Goal: Use online tool/utility: Utilize a website feature to perform a specific function

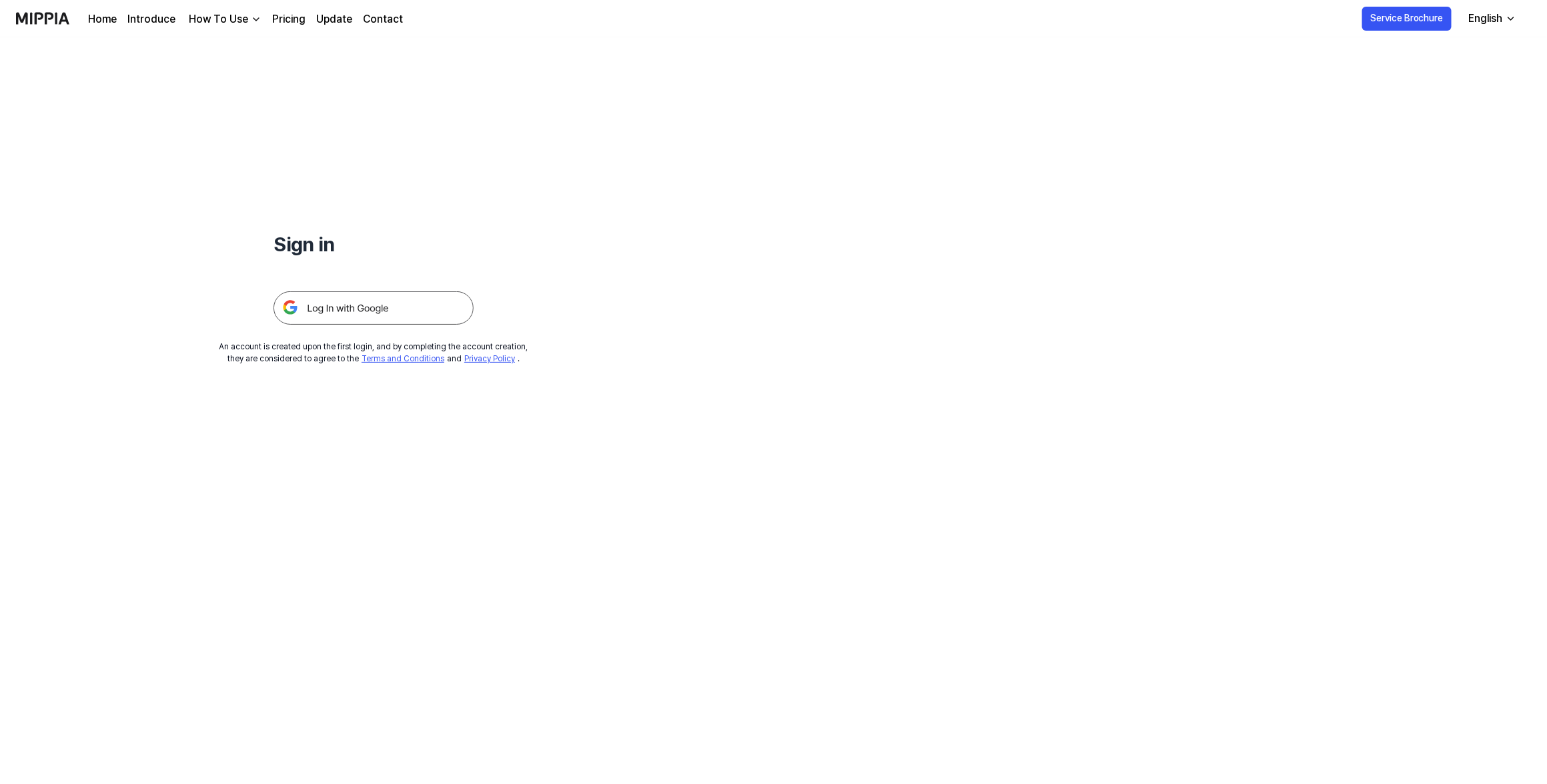
click at [388, 314] on img at bounding box center [374, 308] width 200 height 34
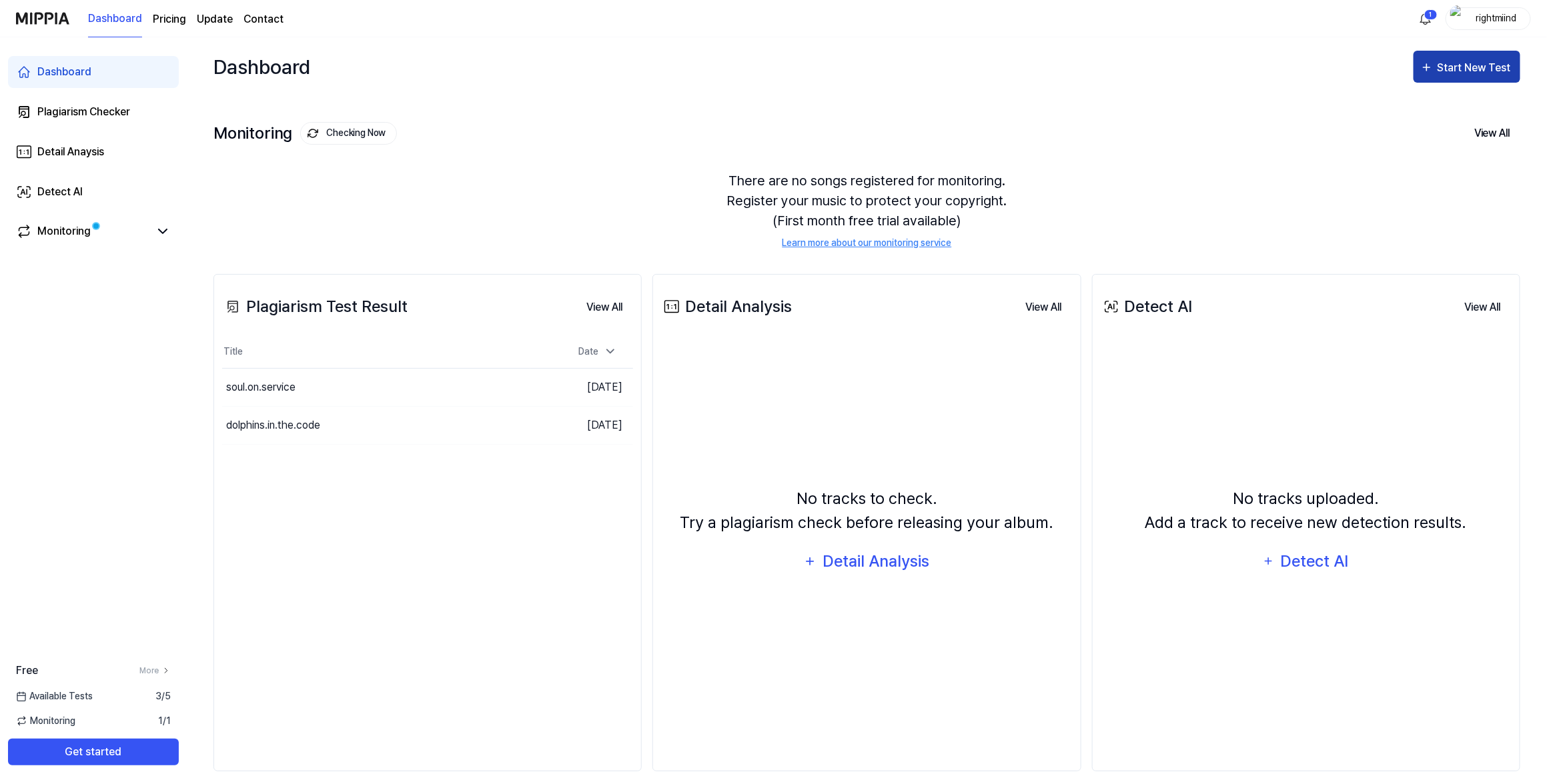
click at [1432, 62] on icon "button" at bounding box center [1426, 67] width 13 height 16
click at [1425, 18] on html "Dashboard Pricing Update Contact 1 rightmiind Dashboard Plagiarism Checker Deta…" at bounding box center [775, 392] width 1552 height 784
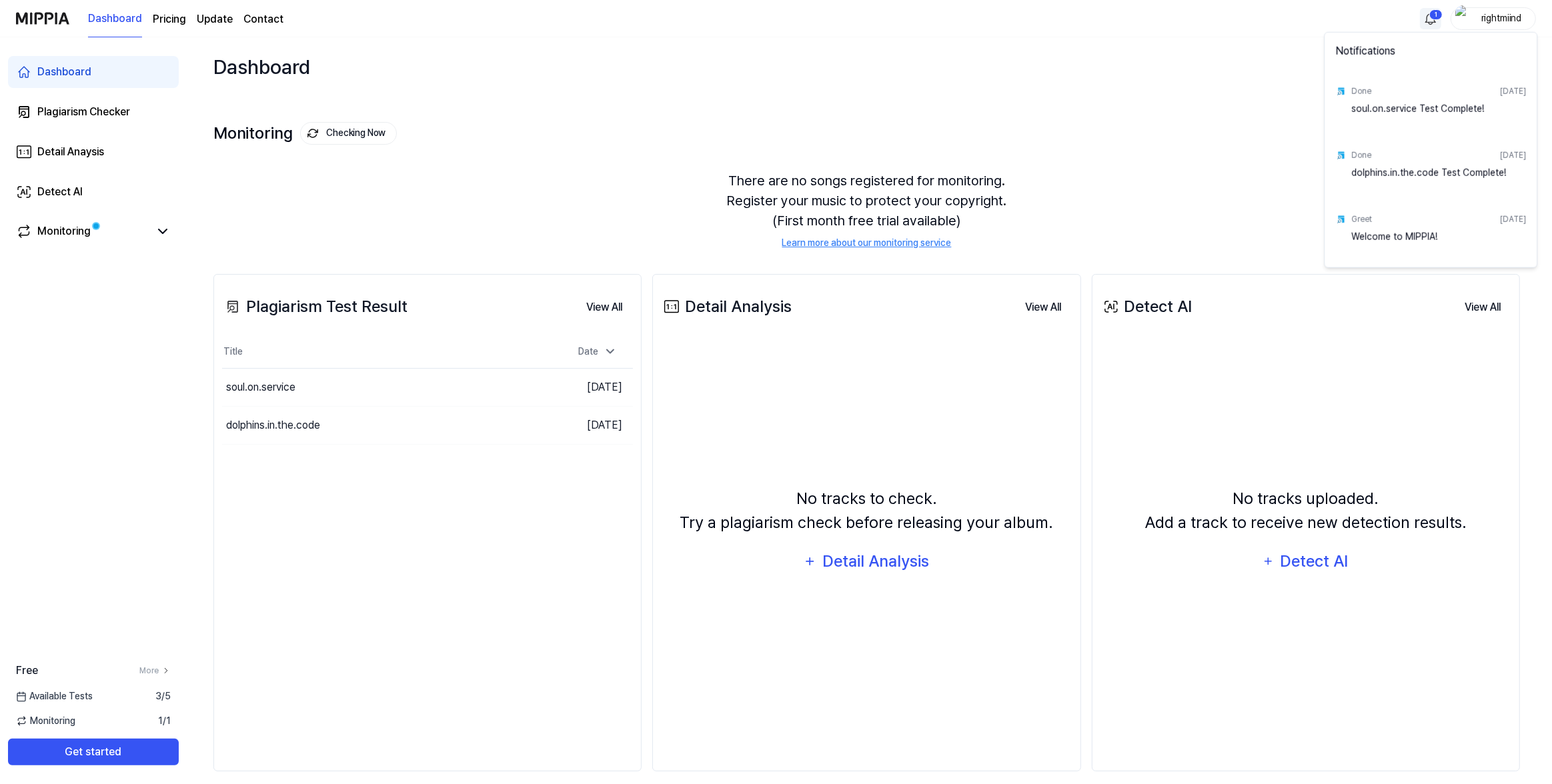
click at [1426, 18] on html "Dashboard Pricing Update Contact 1 rightmiind Dashboard Plagiarism Checker Deta…" at bounding box center [776, 392] width 1552 height 784
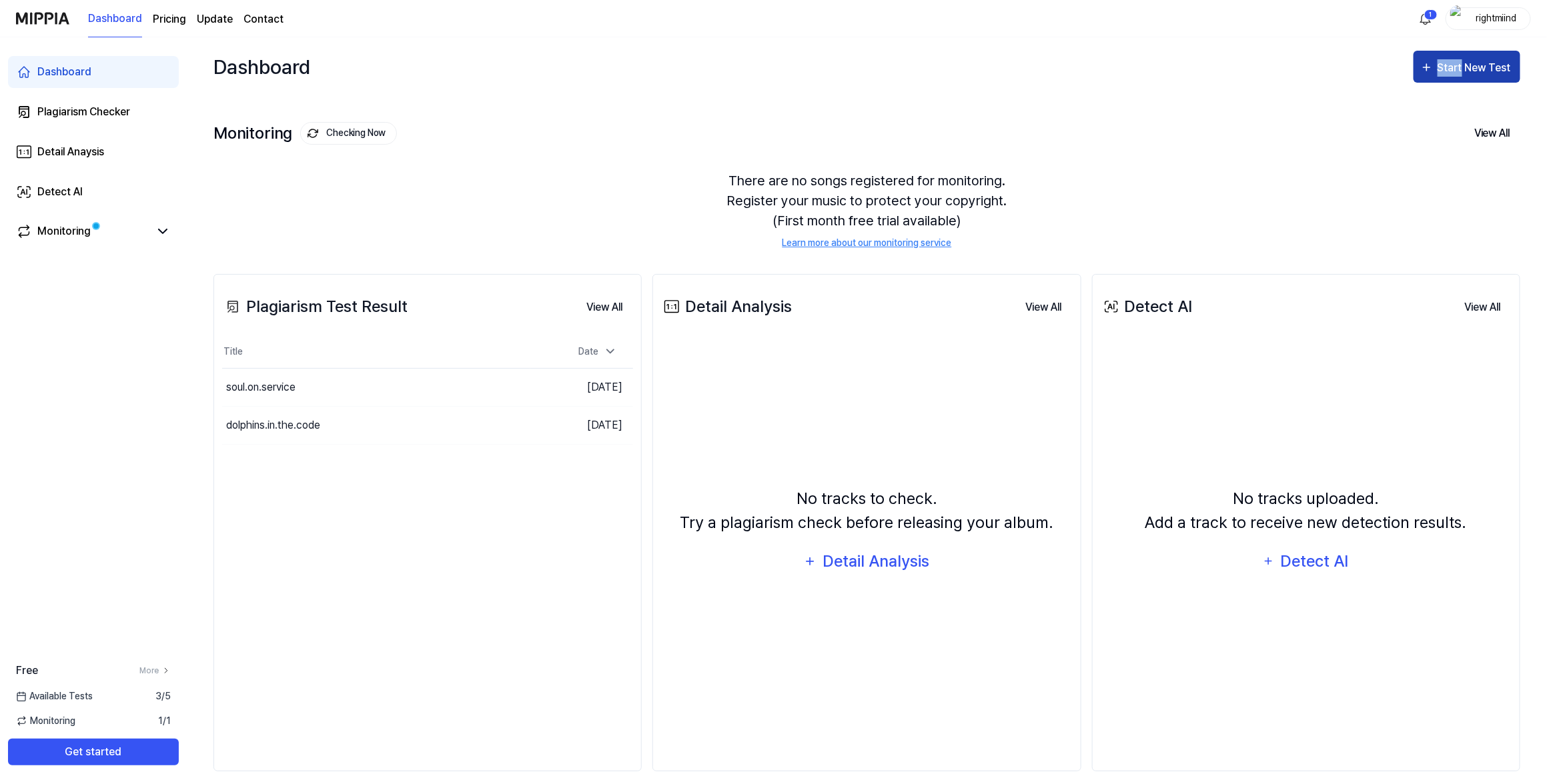
click at [1439, 76] on button "Start New Test" at bounding box center [1467, 66] width 107 height 32
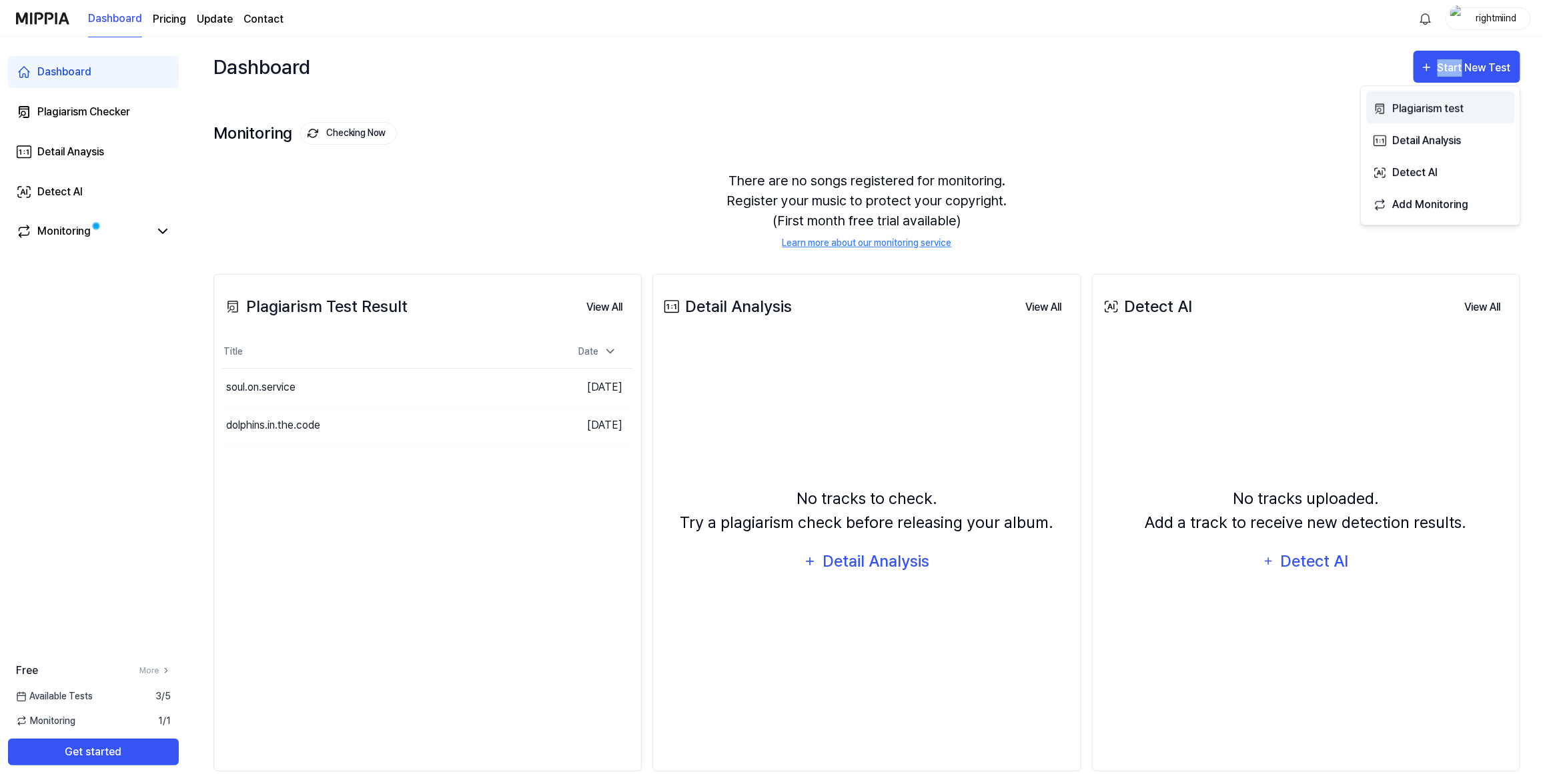
click at [1398, 106] on div "Plagiarism test" at bounding box center [1449, 108] width 116 height 17
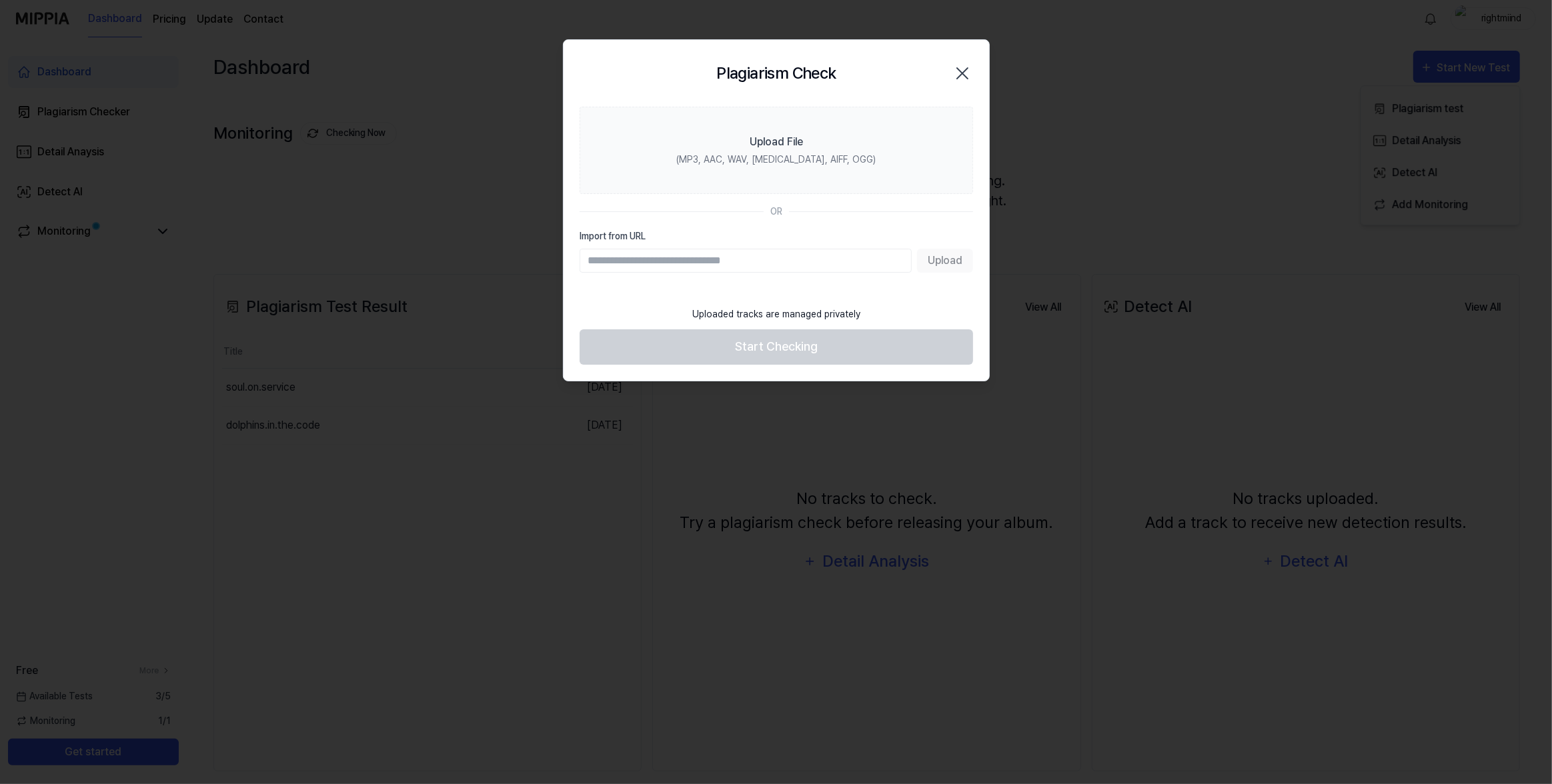
click at [1124, 163] on div at bounding box center [776, 392] width 1552 height 784
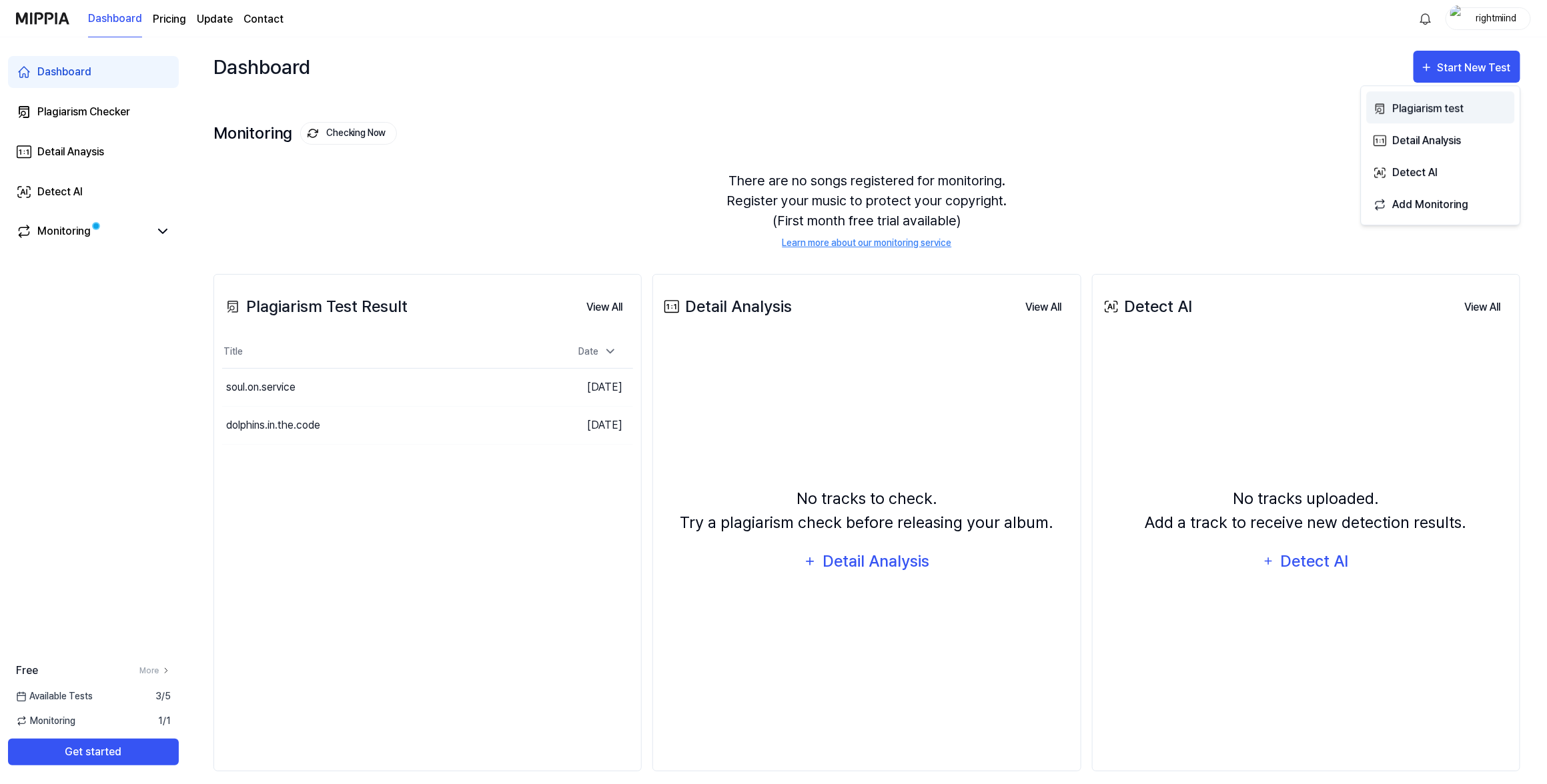
click at [1432, 105] on div "Plagiarism test" at bounding box center [1449, 108] width 116 height 17
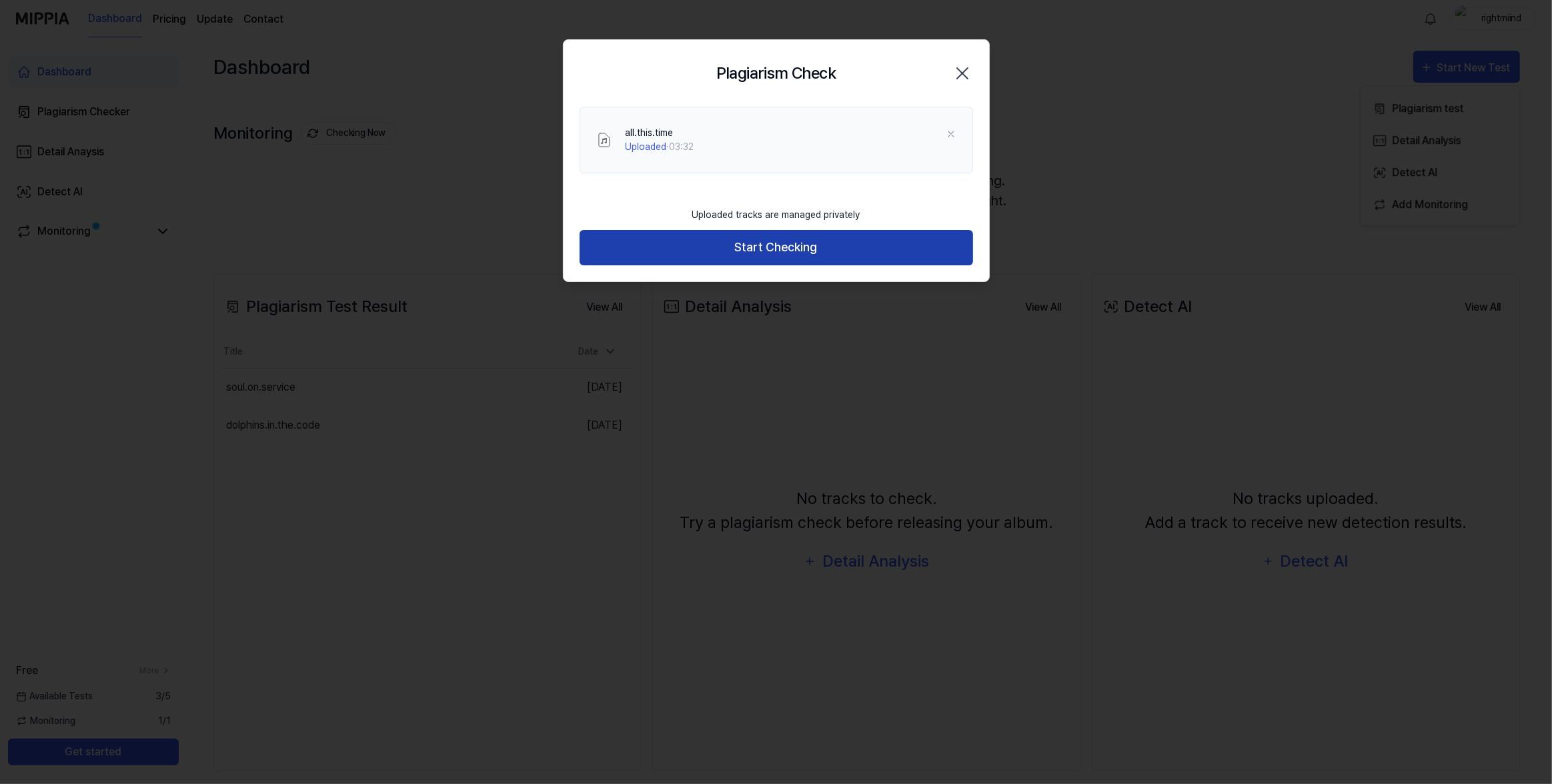
click at [848, 237] on button "Start Checking" at bounding box center [776, 247] width 393 height 35
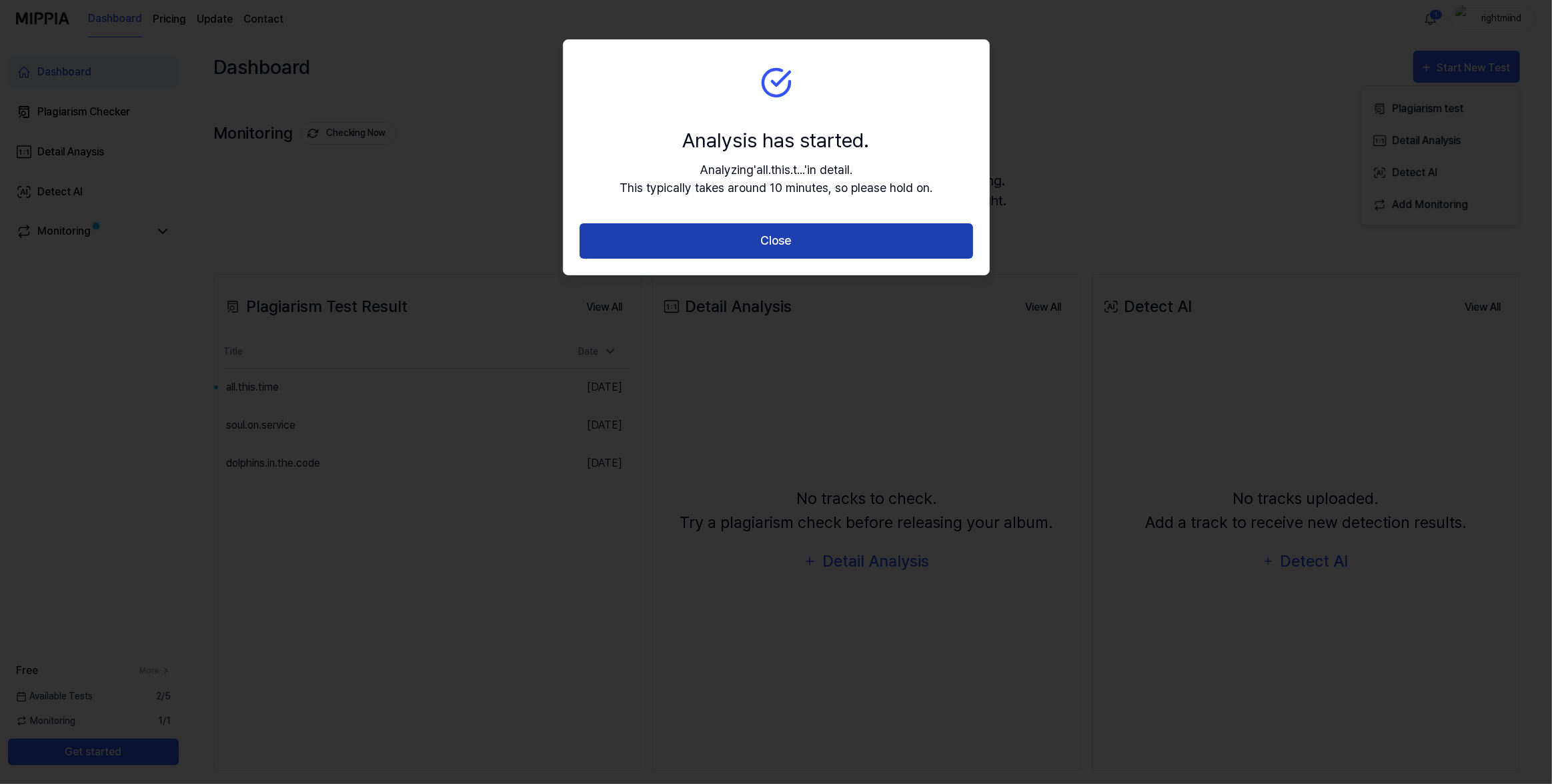
click at [815, 232] on button "Close" at bounding box center [776, 240] width 393 height 35
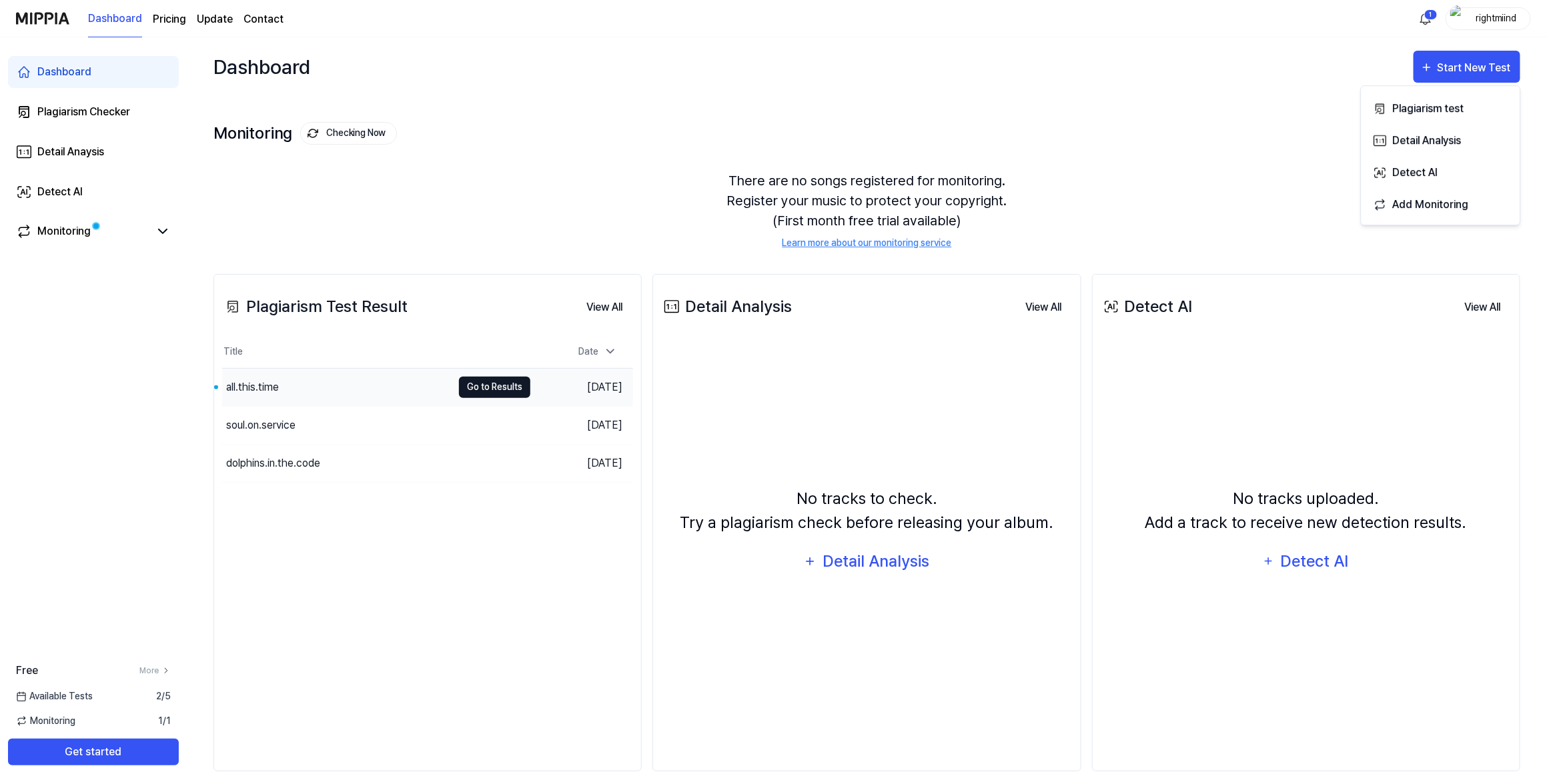
click at [479, 388] on button "Go to Results" at bounding box center [494, 387] width 71 height 21
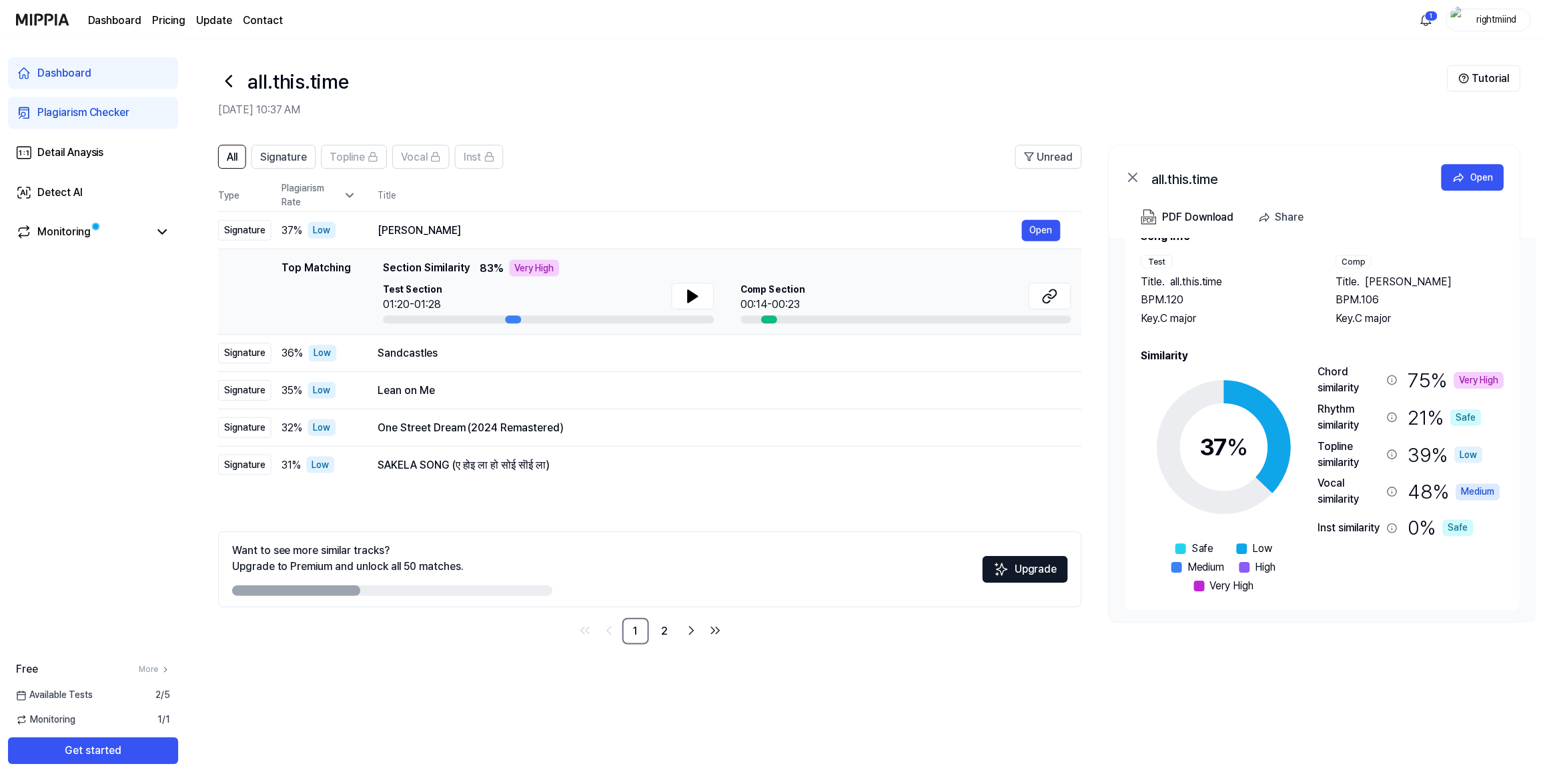
scroll to position [41, 0]
click at [99, 69] on link "Dashboard" at bounding box center [93, 72] width 171 height 32
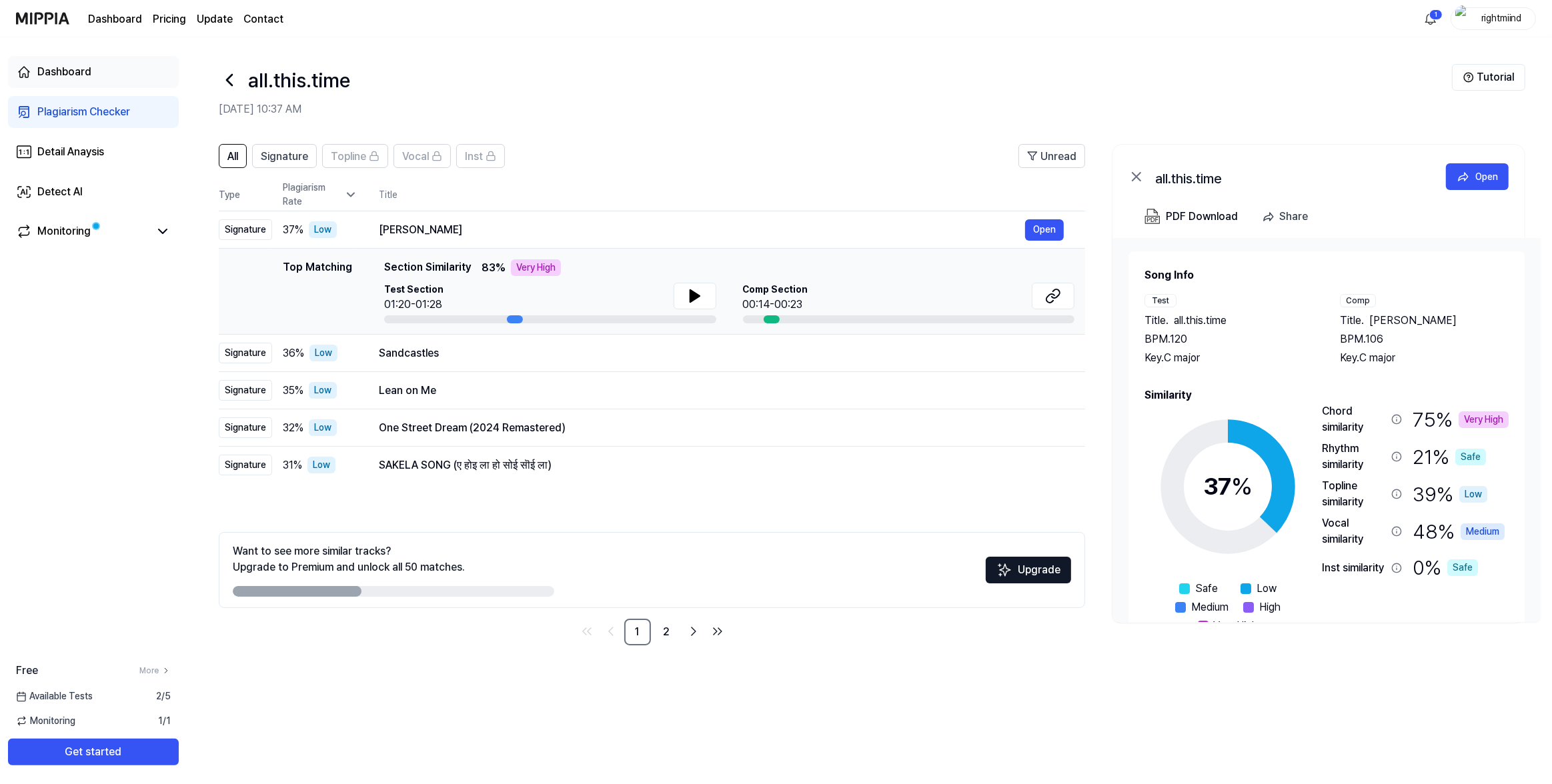
click at [91, 80] on link "Dashboard" at bounding box center [93, 72] width 171 height 32
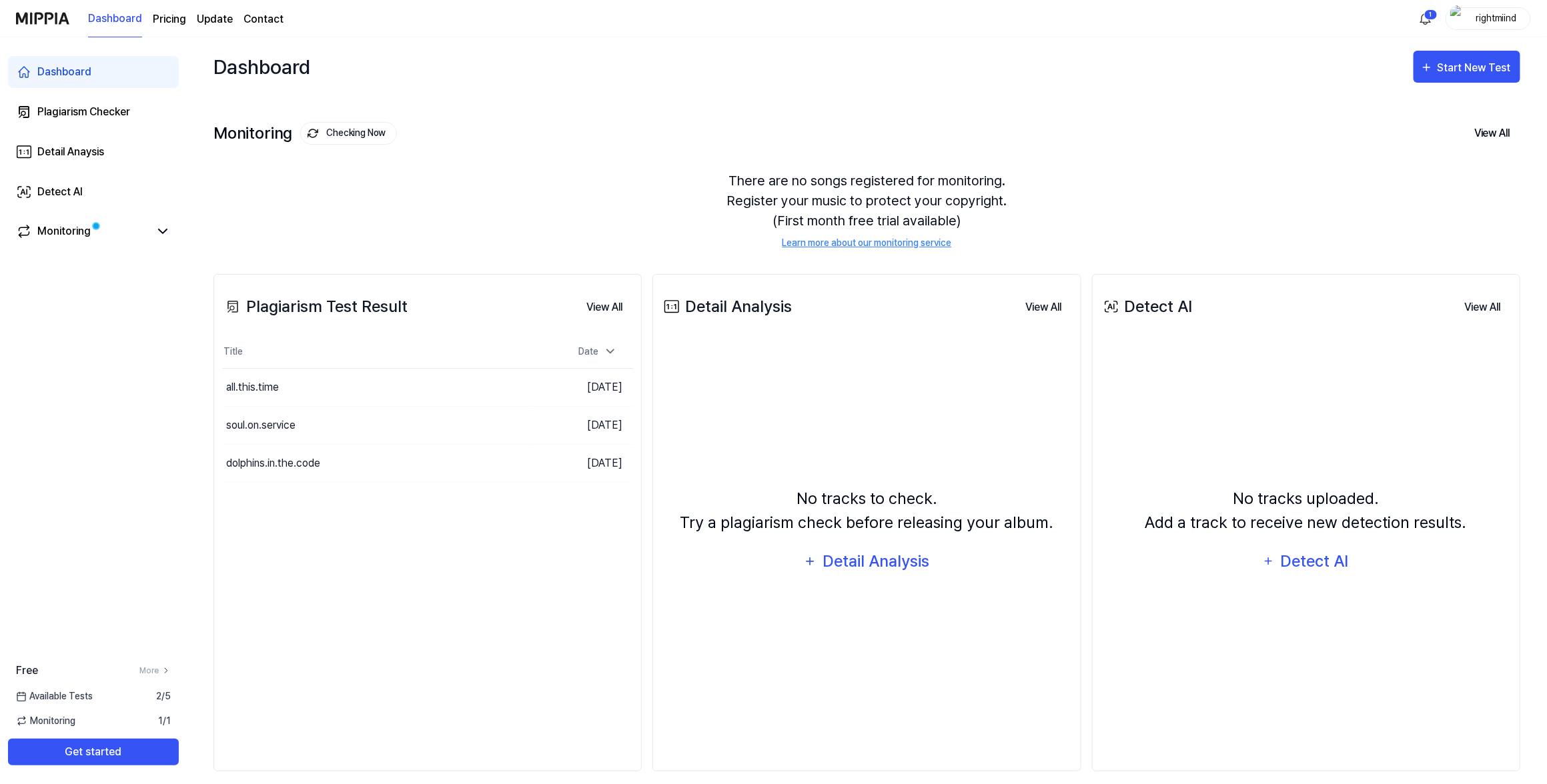
click at [1450, 83] on div "Dashboard Start New Test" at bounding box center [867, 66] width 1307 height 59
click at [1459, 72] on div "Start New Test" at bounding box center [1474, 68] width 76 height 17
click at [1389, 110] on button "Plagiarism test" at bounding box center [1441, 107] width 148 height 32
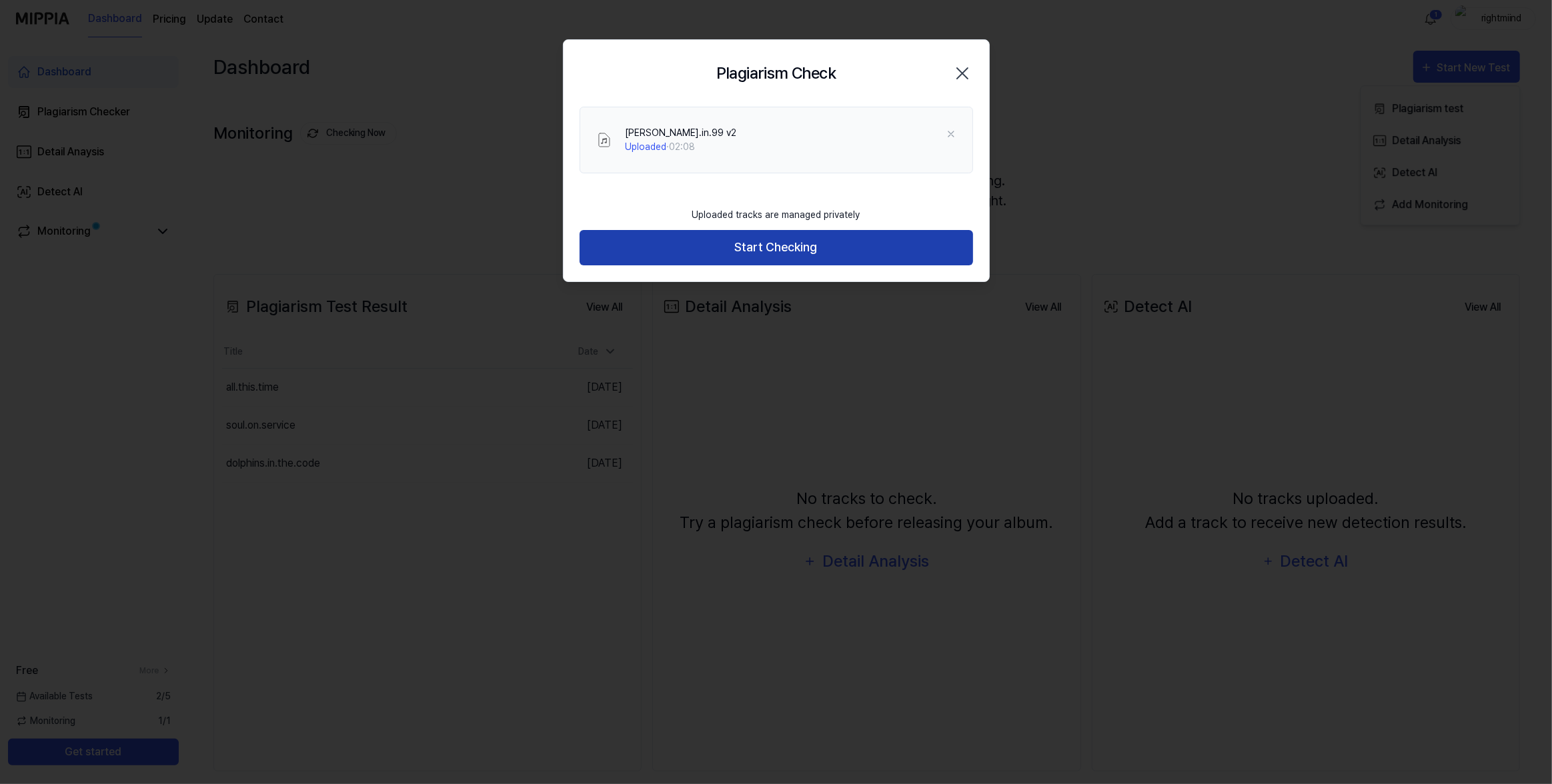
click at [823, 253] on button "Start Checking" at bounding box center [776, 247] width 393 height 35
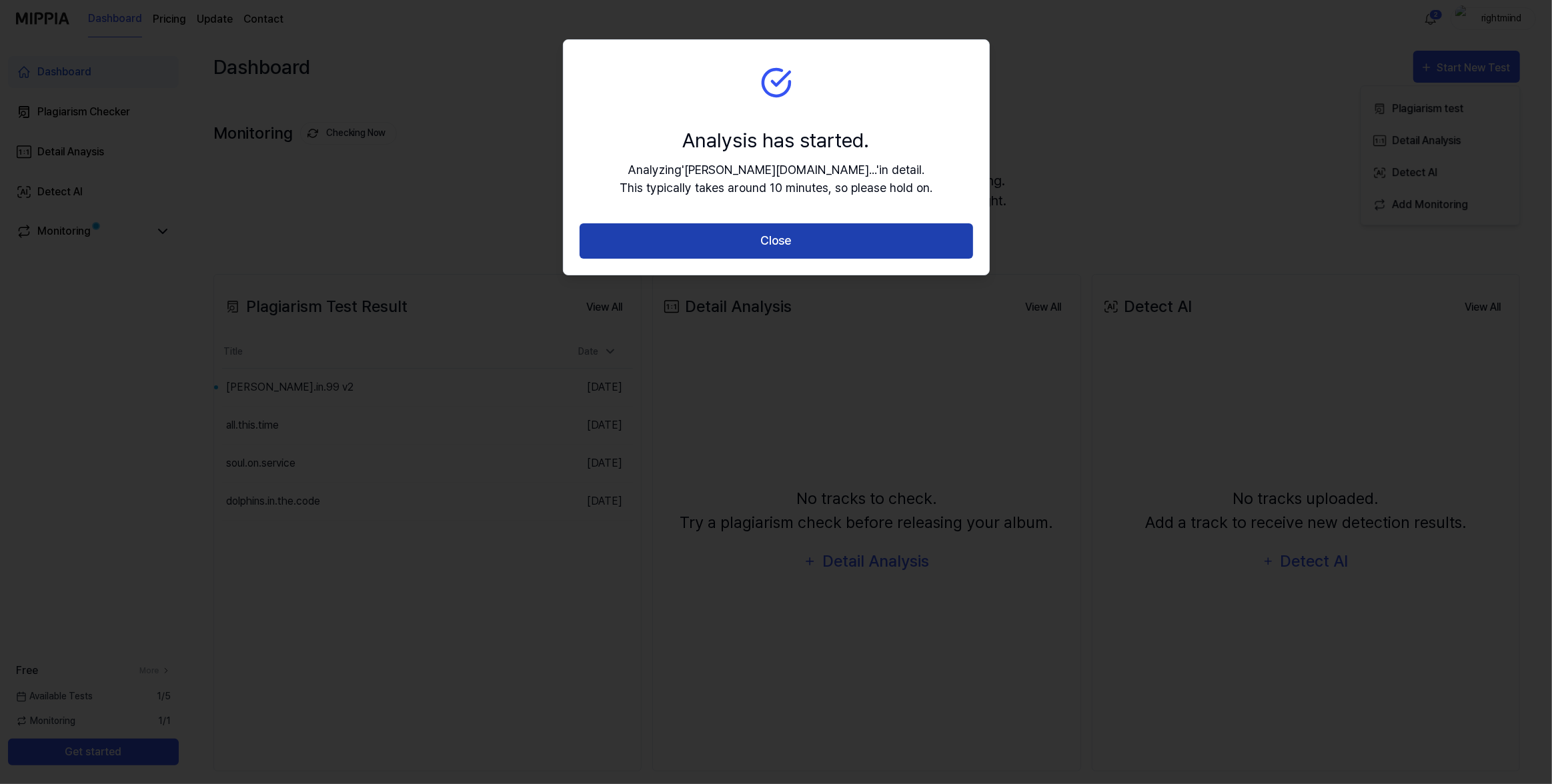
click at [736, 229] on button "Close" at bounding box center [776, 240] width 393 height 35
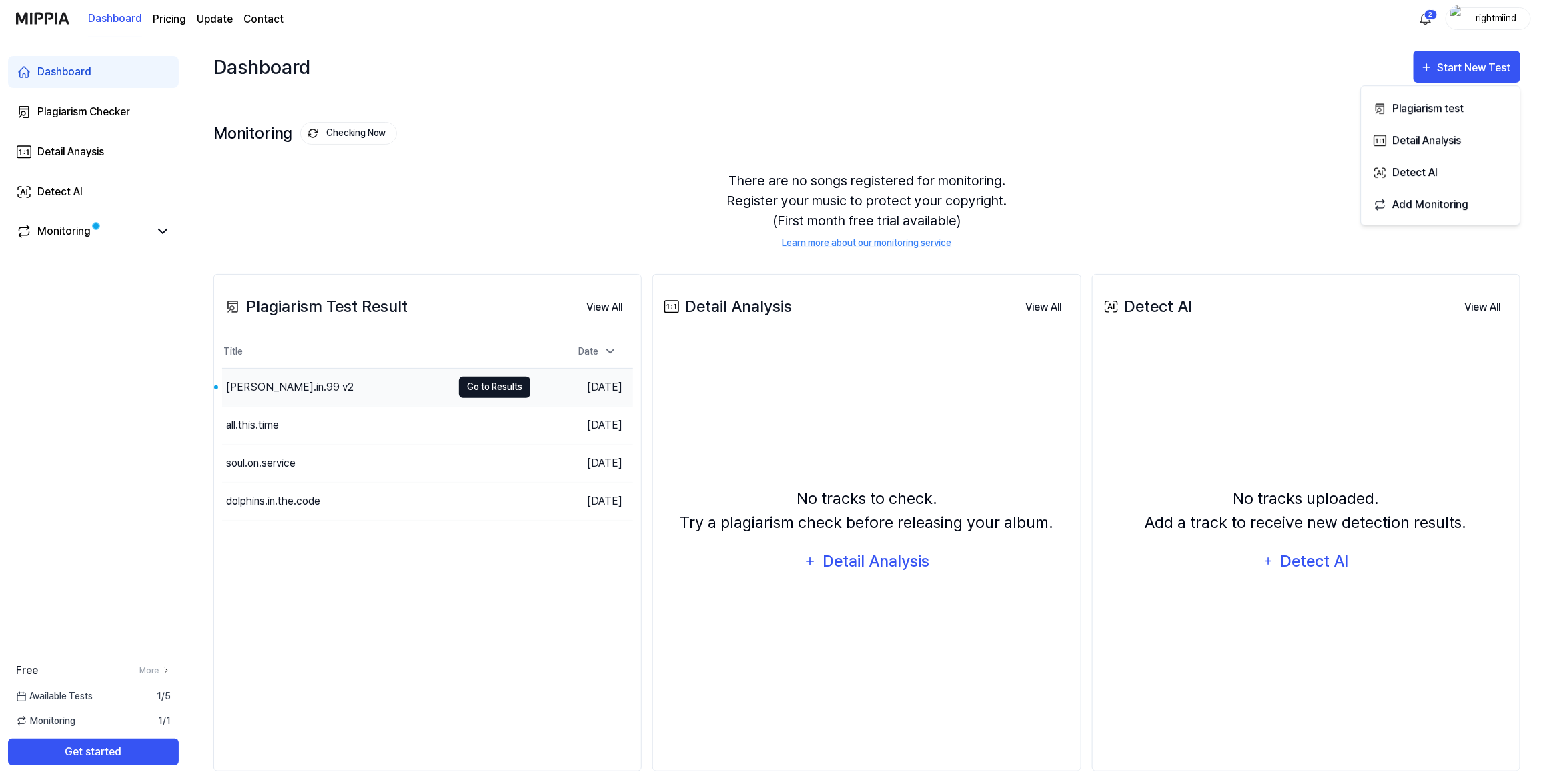
click at [475, 379] on button "Go to Results" at bounding box center [494, 387] width 71 height 21
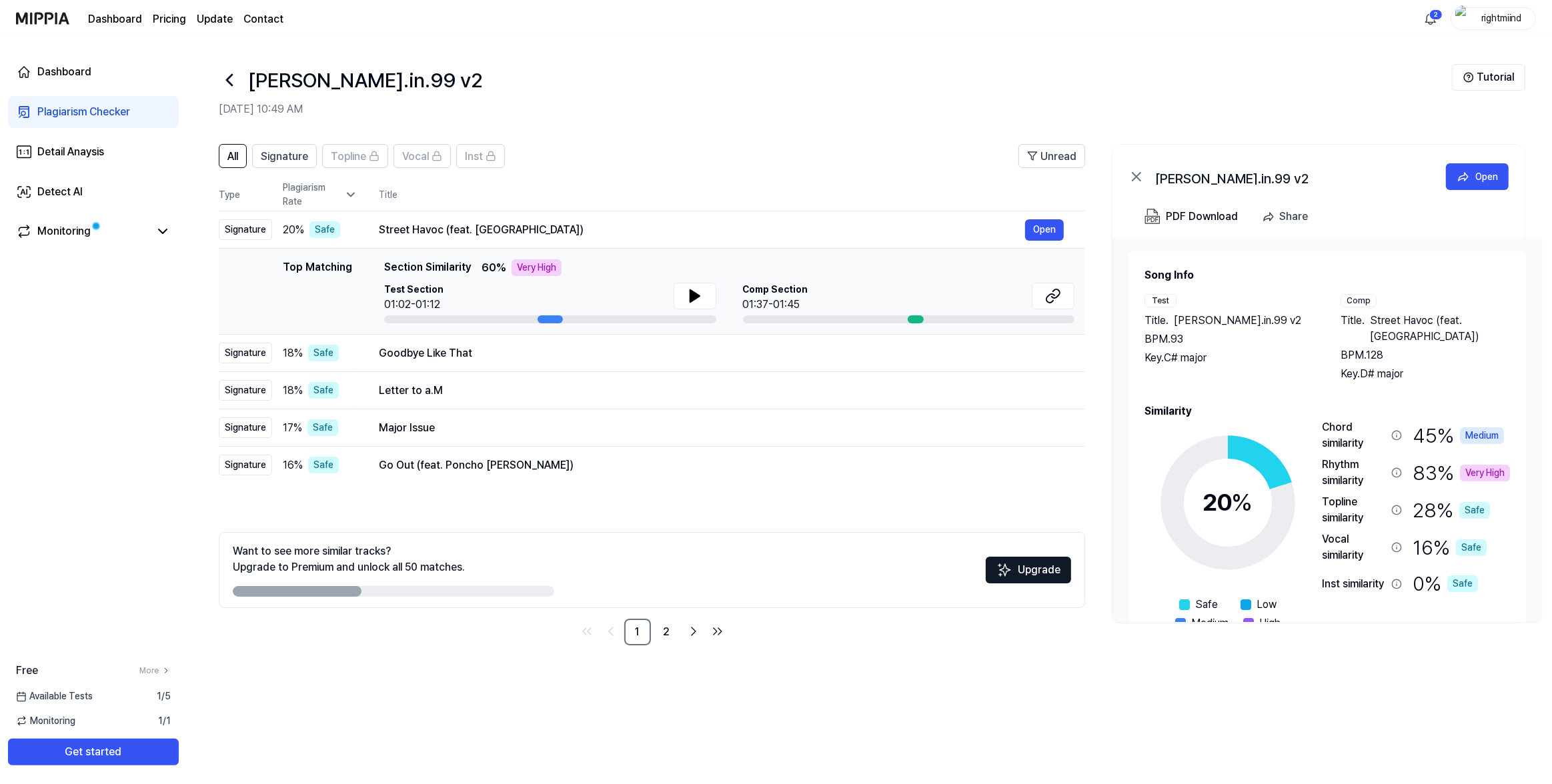
click at [233, 71] on icon at bounding box center [229, 80] width 21 height 21
